Goal: Find specific page/section: Find specific page/section

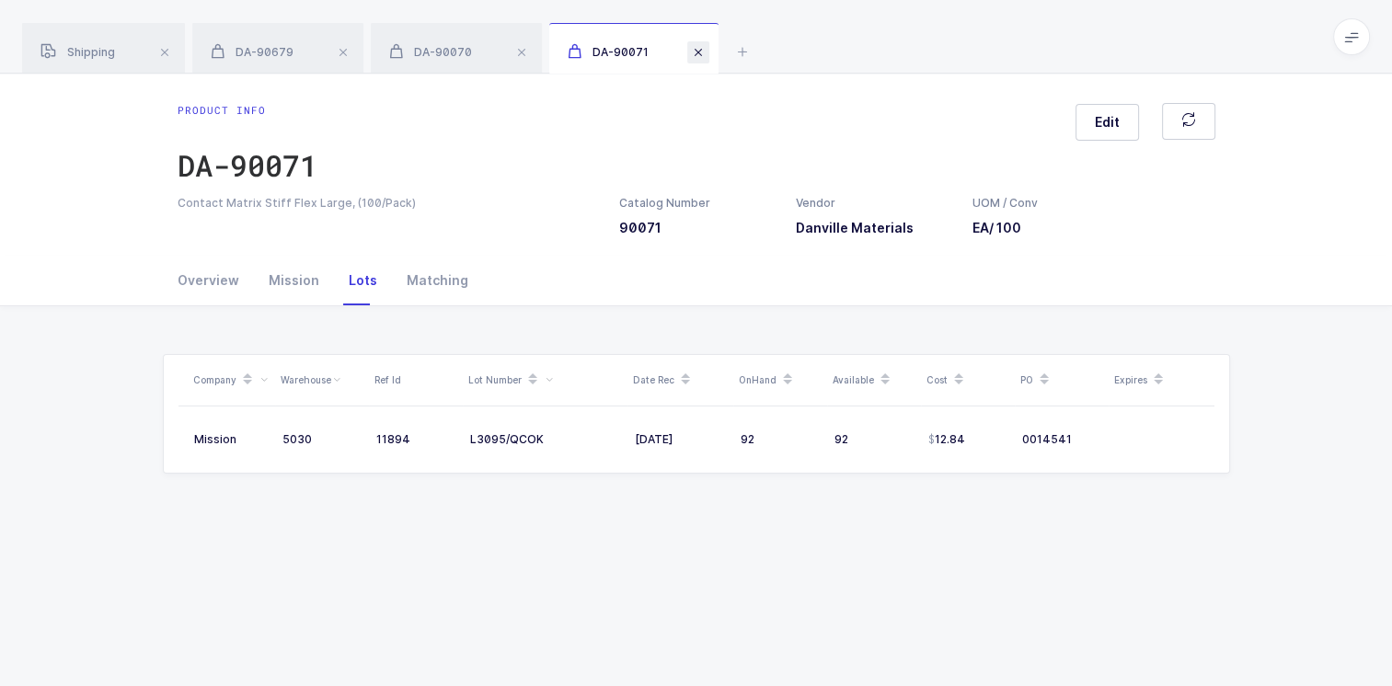
click at [702, 57] on span at bounding box center [698, 52] width 22 height 22
drag, startPoint x: 521, startPoint y: 53, endPoint x: 493, endPoint y: 63, distance: 30.0
click at [521, 53] on span at bounding box center [521, 52] width 22 height 22
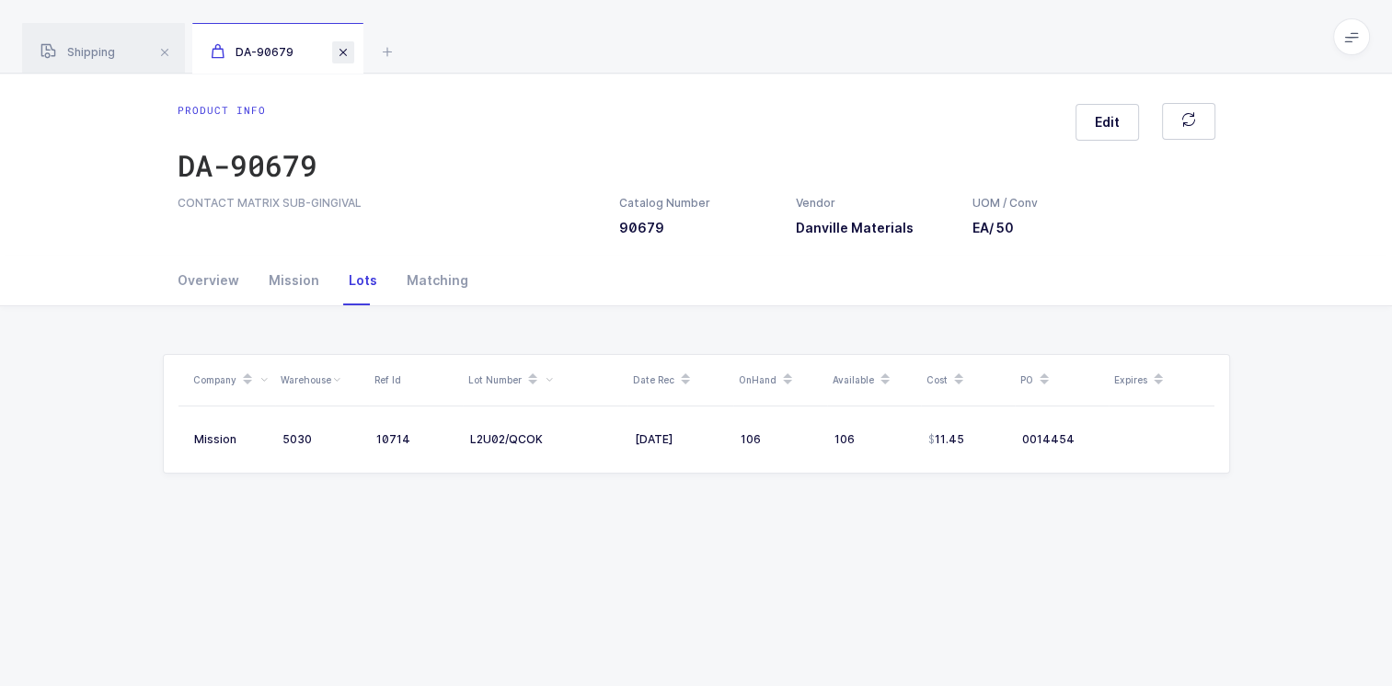
click at [347, 54] on span at bounding box center [343, 52] width 22 height 22
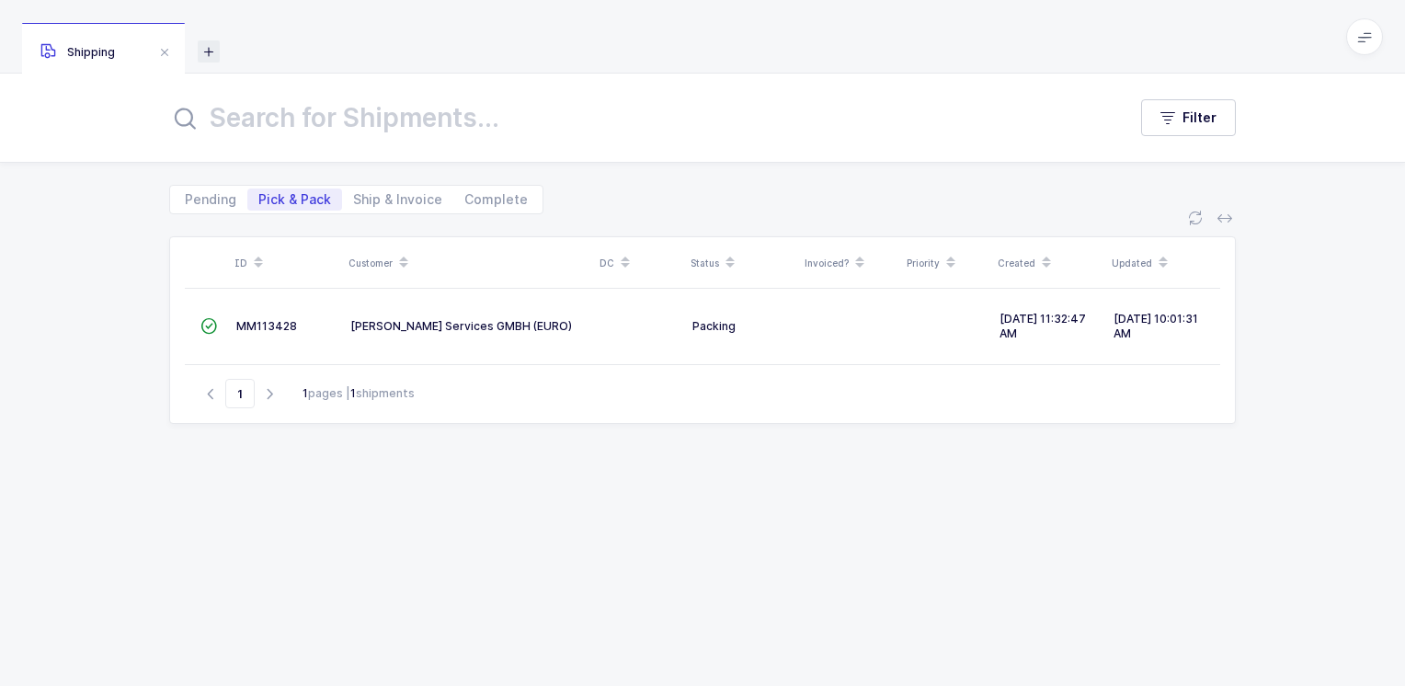
click at [213, 52] on icon at bounding box center [209, 51] width 22 height 22
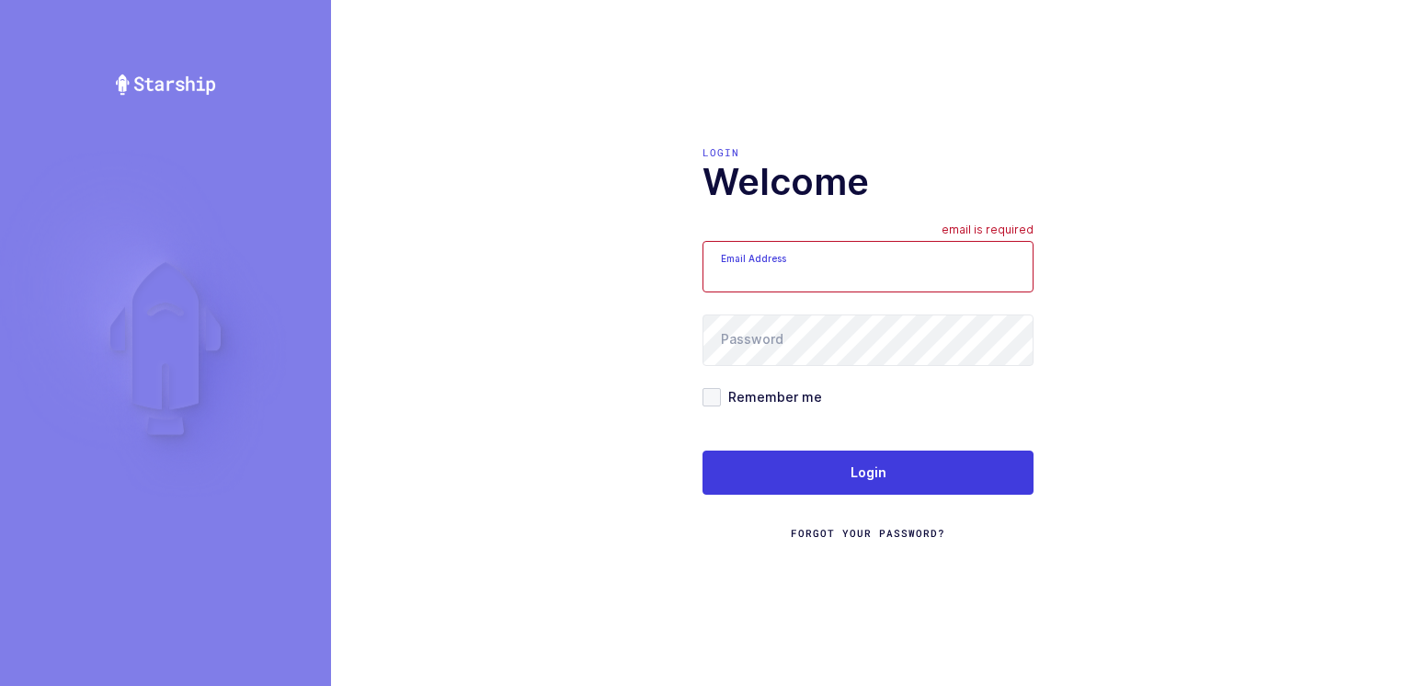
type input "[PERSON_NAME][EMAIL_ADDRESS][DOMAIN_NAME]"
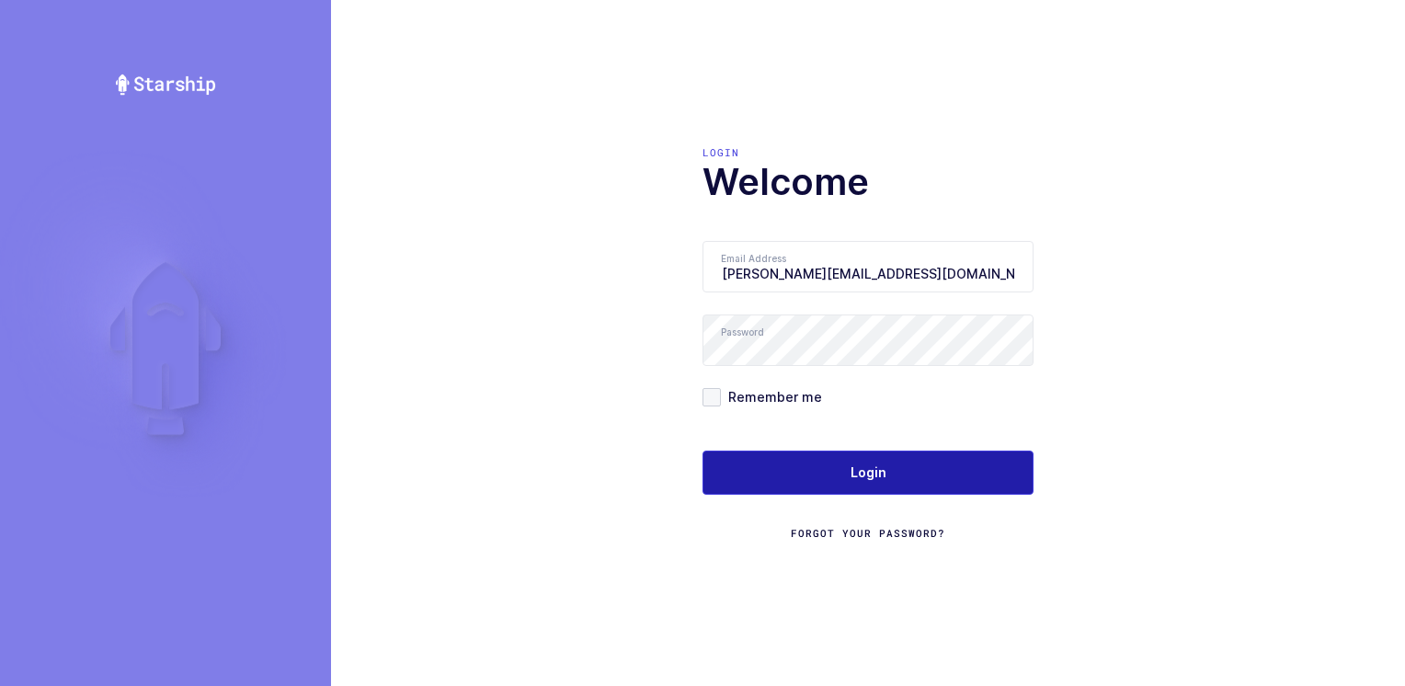
click at [854, 476] on span "Login" at bounding box center [869, 473] width 36 height 18
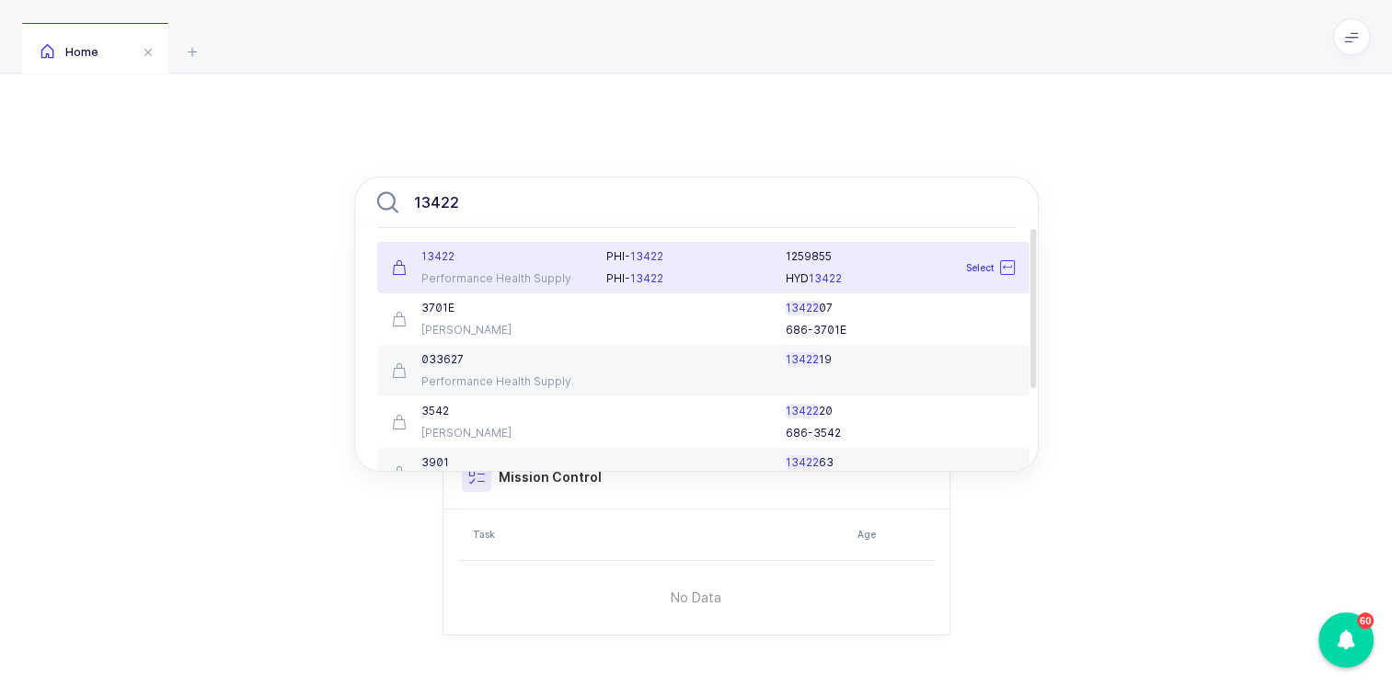
type input "13422"
click at [511, 268] on div "13422 Performance Health Supply" at bounding box center [488, 267] width 215 height 37
